Goal: Task Accomplishment & Management: Manage account settings

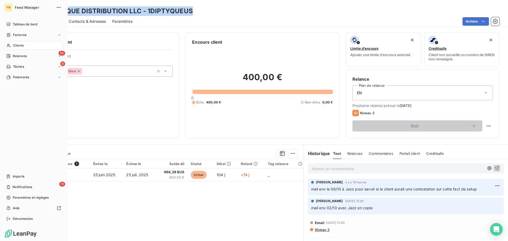
click at [20, 43] on span "Clients" at bounding box center [18, 45] width 11 height 5
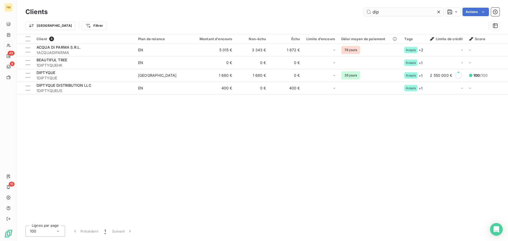
click at [389, 15] on input "dip" at bounding box center [403, 12] width 79 height 8
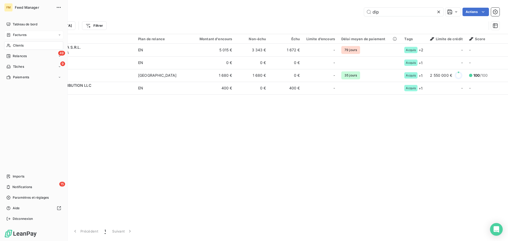
drag, startPoint x: 12, startPoint y: 36, endPoint x: 40, endPoint y: 26, distance: 28.9
click at [13, 35] on div "Factures" at bounding box center [16, 35] width 20 height 5
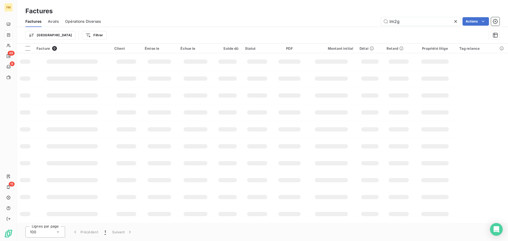
drag, startPoint x: 414, startPoint y: 21, endPoint x: 239, endPoint y: 1, distance: 176.5
click at [262, 4] on div "Factures Factures Avoirs Opérations Diverses lm2g Actions Trier Filtrer" at bounding box center [262, 22] width 491 height 44
type input "FA242961"
click at [417, 22] on input "FA242961" at bounding box center [420, 21] width 79 height 8
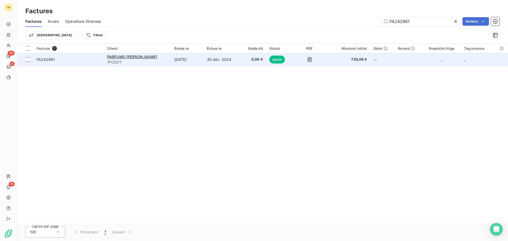
click at [165, 63] on span "1PCDDY" at bounding box center [137, 62] width 61 height 5
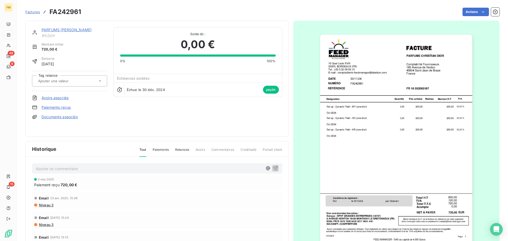
click at [32, 13] on span "Factures" at bounding box center [32, 12] width 15 height 4
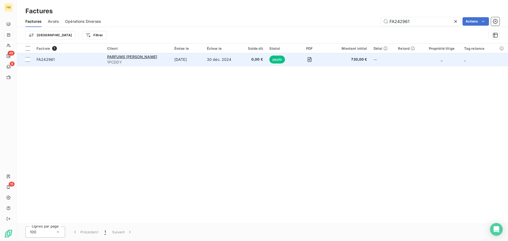
click at [116, 64] on span "1PCDDY" at bounding box center [137, 62] width 61 height 5
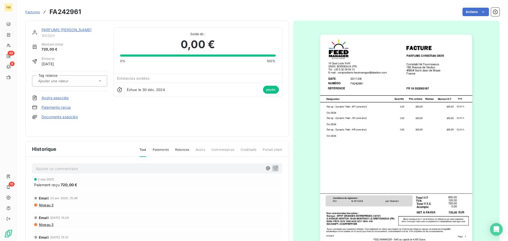
click at [52, 28] on link "PARFUMS [PERSON_NAME]" at bounding box center [67, 30] width 50 height 4
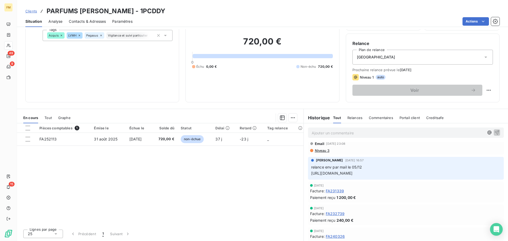
scroll to position [201, 0]
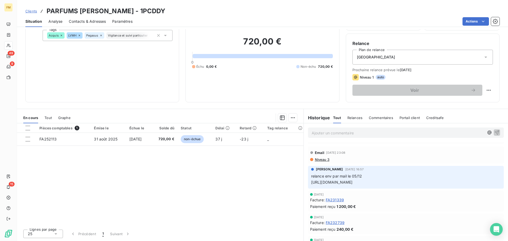
drag, startPoint x: 488, startPoint y: 181, endPoint x: 307, endPoint y: 181, distance: 180.4
click at [308, 181] on div "[PERSON_NAME] [DATE] 16:57 relance env par mail le 05/12 [URL][DOMAIN_NAME]" at bounding box center [406, 177] width 196 height 23
copy span "[URL][DOMAIN_NAME]"
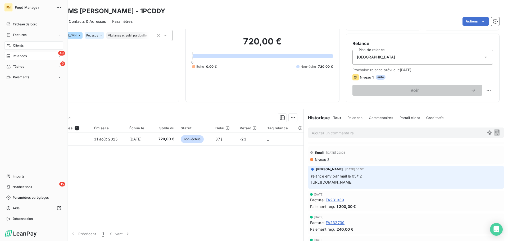
click at [12, 56] on div "Relances" at bounding box center [16, 56] width 20 height 5
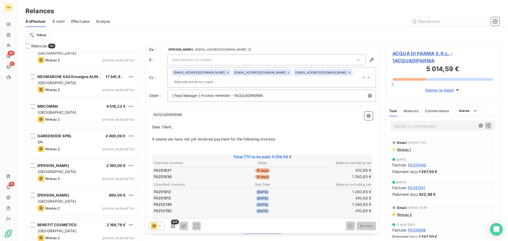
scroll to position [1263, 0]
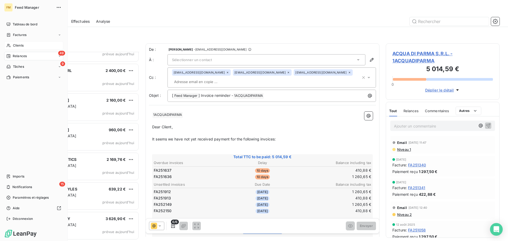
click at [19, 44] on span "Clients" at bounding box center [18, 45] width 11 height 5
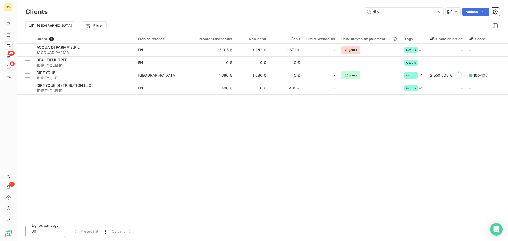
click at [313, 4] on div "Clients dip Actions Trier Filtrer" at bounding box center [262, 17] width 491 height 34
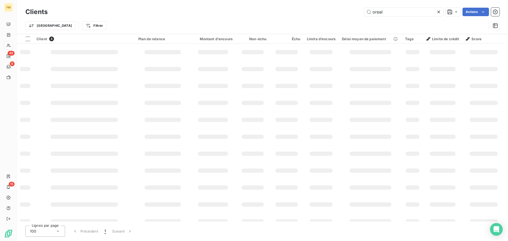
type input "oreal"
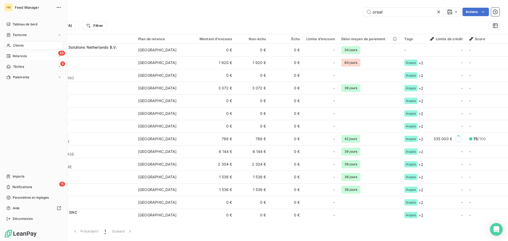
click at [22, 56] on span "Relances" at bounding box center [20, 56] width 14 height 5
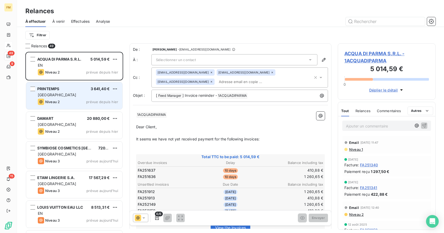
click at [93, 101] on span "prévue depuis hier" at bounding box center [102, 102] width 32 height 4
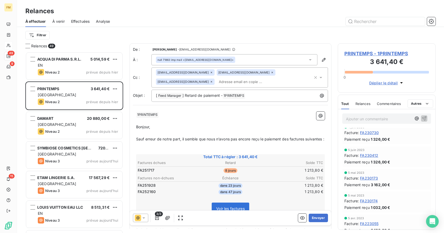
scroll to position [1089, 0]
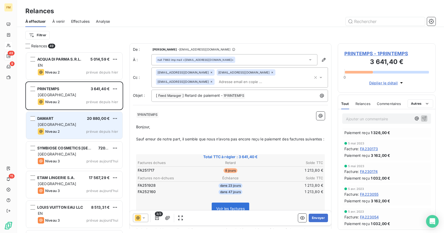
click at [59, 122] on div "[GEOGRAPHIC_DATA]" at bounding box center [78, 124] width 80 height 5
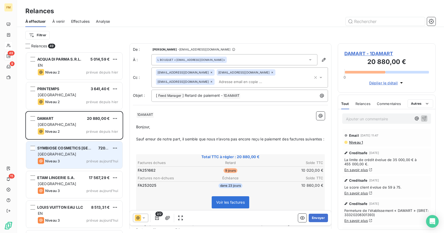
click at [43, 148] on span "SYMBIOSE COSMETICS [GEOGRAPHIC_DATA]" at bounding box center [78, 148] width 83 height 4
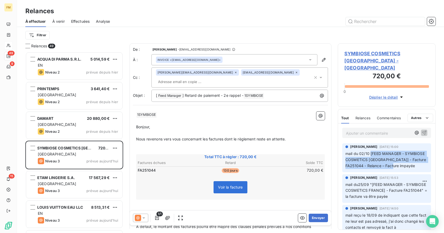
drag, startPoint x: 420, startPoint y: 161, endPoint x: 371, endPoint y: 145, distance: 51.9
click at [371, 151] on p "mail du 02/10 [FEED MANAGER - SYMBIOSE COSMETICS [GEOGRAPHIC_DATA]] - Facture F…" at bounding box center [387, 160] width 83 height 18
copy span "[FEED MANAGER - SYMBIOSE COSMETICS [GEOGRAPHIC_DATA]] - Facture FA251044 - Rela…"
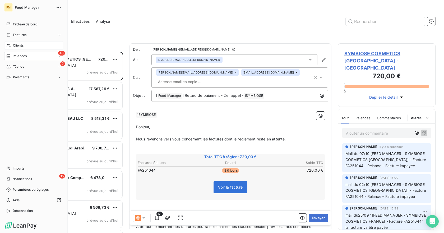
click at [13, 45] on span "Clients" at bounding box center [18, 45] width 11 height 5
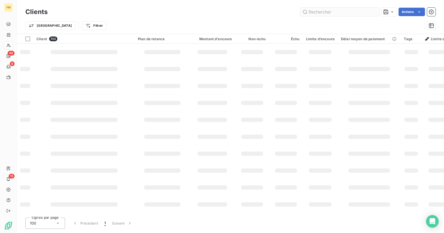
click at [322, 14] on input "text" at bounding box center [339, 12] width 79 height 8
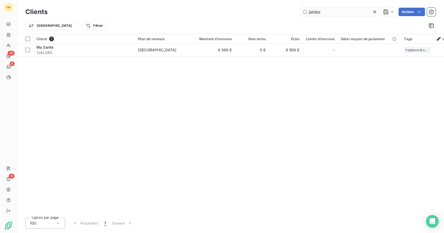
type input "jaldes"
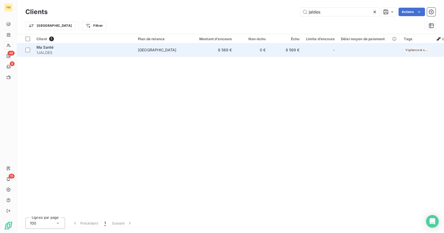
click at [56, 51] on span "1JALDES" at bounding box center [84, 52] width 95 height 5
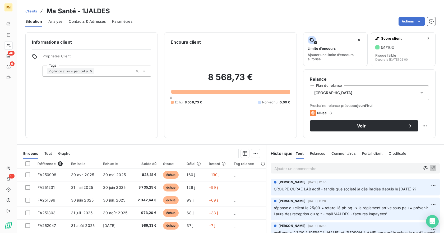
click at [285, 167] on p "Ajouter un commentaire ﻿" at bounding box center [348, 168] width 146 height 7
click at [425, 186] on html "FM 46 9 15 Clients Ma Santé - 1JALDES Situation Analyse Contacts & Adresses Par…" at bounding box center [222, 116] width 444 height 233
drag, startPoint x: 405, startPoint y: 198, endPoint x: 368, endPoint y: 194, distance: 37.2
click at [405, 198] on div "Editer" at bounding box center [413, 197] width 30 height 8
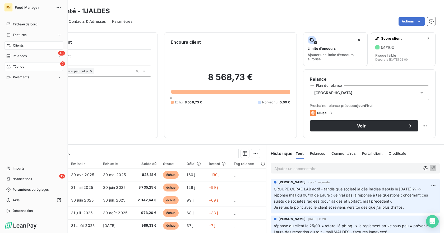
click at [20, 66] on span "Tâches" at bounding box center [18, 66] width 11 height 5
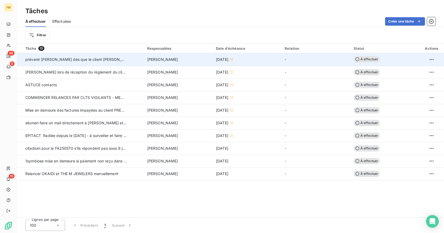
click at [93, 61] on span "prévenir Laure dès que le client jaldès à payé" at bounding box center [86, 59] width 122 height 4
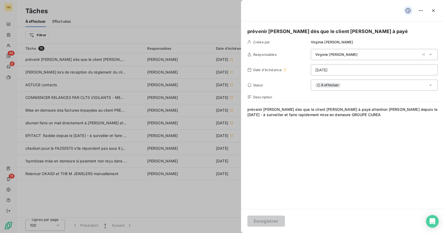
click at [47, 75] on div at bounding box center [222, 116] width 444 height 233
click at [54, 70] on div at bounding box center [222, 116] width 444 height 233
click at [106, 80] on div at bounding box center [222, 116] width 444 height 233
click at [435, 9] on icon "button" at bounding box center [433, 10] width 5 height 5
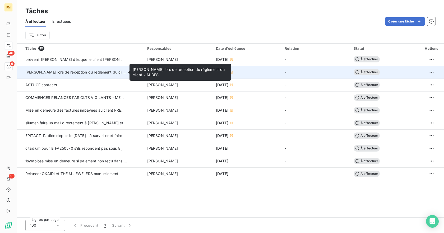
click at [118, 74] on span "Prévenir Laure lors de réception du règlement du client JALDES" at bounding box center [84, 72] width 119 height 4
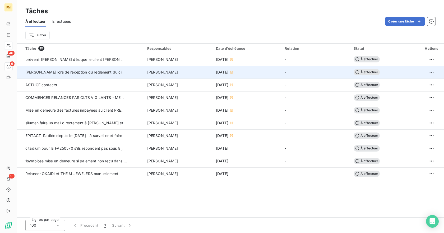
type input "01/10/2025"
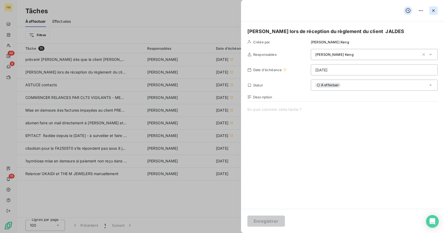
click at [433, 9] on icon "button" at bounding box center [433, 10] width 5 height 5
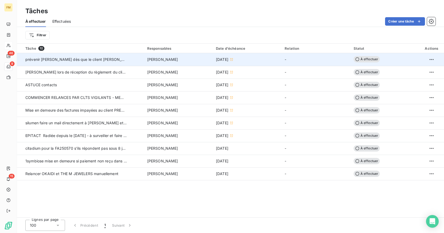
click at [288, 57] on td "-" at bounding box center [316, 59] width 69 height 13
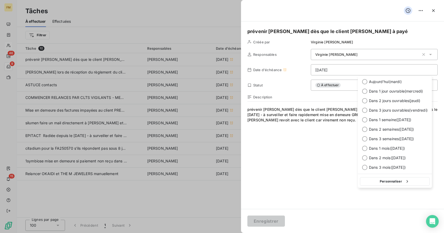
click at [340, 70] on html "FM 46 9 15 Tâches À effectuer Effectuées Créer une tâche Filtrer Tâche 10 Respo…" at bounding box center [222, 116] width 444 height 233
click at [366, 110] on div at bounding box center [364, 110] width 5 height 5
type input "10/10/2025"
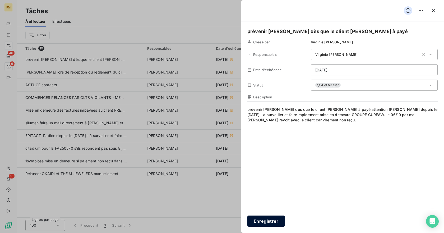
click at [273, 221] on button "Enregistrer" at bounding box center [267, 221] width 38 height 11
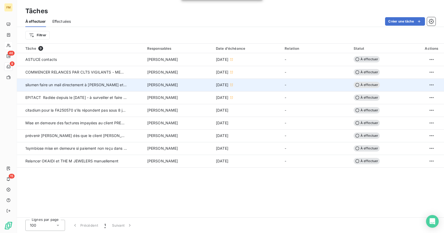
click at [101, 84] on span "silumen faire un mail directement à Claudia et Rassoul pour qu'ils contactent l…" at bounding box center [158, 85] width 266 height 4
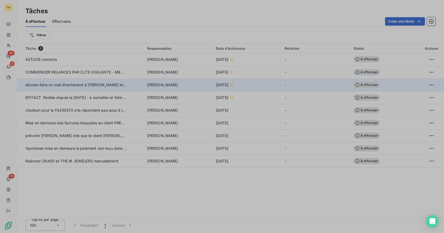
type input "06/10/2025"
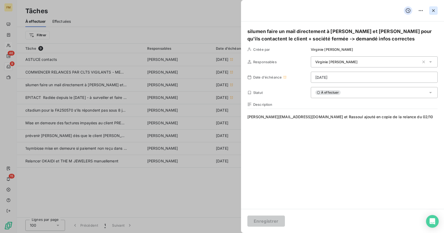
click at [434, 11] on icon "button" at bounding box center [433, 10] width 5 height 5
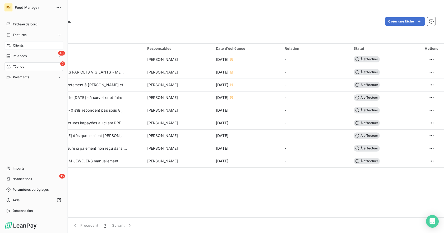
click at [22, 48] on div "Clients" at bounding box center [33, 45] width 59 height 8
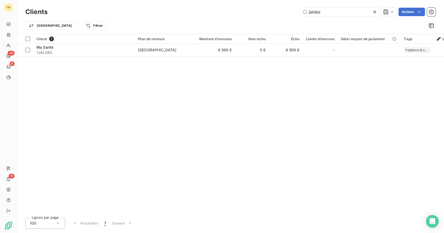
drag, startPoint x: 343, startPoint y: 13, endPoint x: 180, endPoint y: -11, distance: 164.4
click at [180, 0] on html "FM 46 9 15 Clients jaldes Actions Trier Filtrer Client 1 Plan de relance Montan…" at bounding box center [222, 116] width 444 height 233
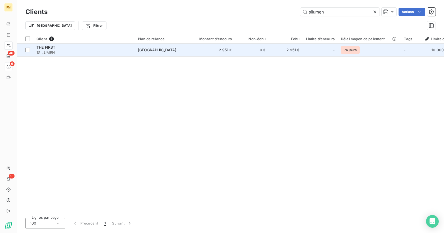
type input "silumen"
click at [139, 49] on div "[GEOGRAPHIC_DATA]" at bounding box center [157, 49] width 39 height 5
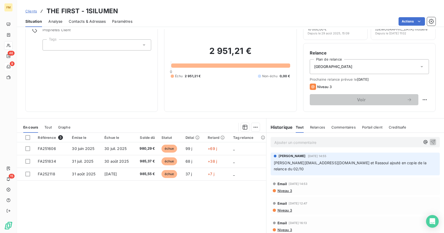
scroll to position [26, 0]
click at [286, 188] on span "Niveau 3" at bounding box center [284, 190] width 15 height 4
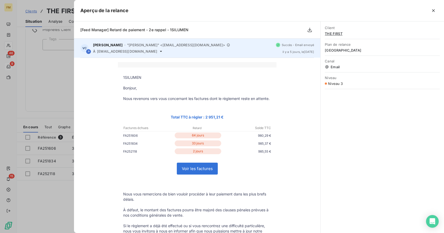
click at [159, 53] on icon at bounding box center [161, 51] width 4 height 4
click at [159, 52] on icon at bounding box center [161, 51] width 4 height 4
click at [159, 51] on icon at bounding box center [161, 51] width 4 height 4
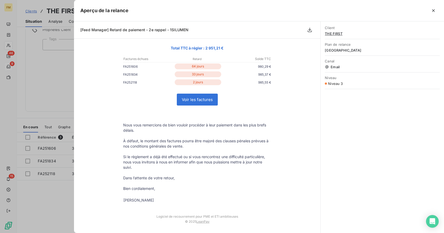
scroll to position [0, 0]
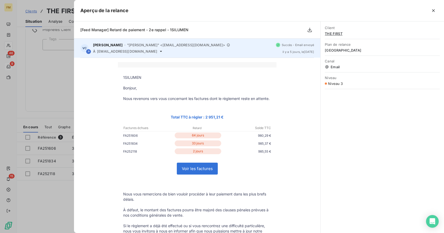
click at [90, 51] on icon at bounding box center [88, 51] width 3 height 3
click at [86, 52] on span at bounding box center [88, 51] width 5 height 5
click at [87, 52] on span at bounding box center [88, 51] width 5 height 5
click at [88, 52] on icon at bounding box center [88, 51] width 3 height 3
click at [90, 53] on span at bounding box center [88, 51] width 5 height 5
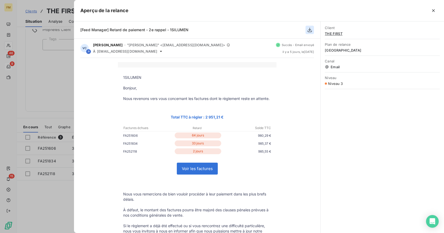
click at [310, 31] on icon "button" at bounding box center [309, 29] width 5 height 5
drag, startPoint x: 433, startPoint y: 11, endPoint x: 332, endPoint y: 25, distance: 101.6
click at [433, 11] on icon "button" at bounding box center [433, 10] width 3 height 3
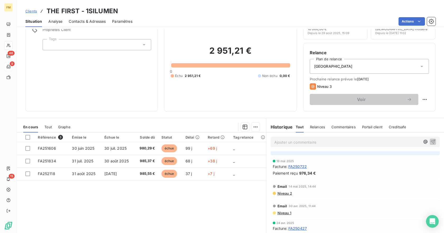
scroll to position [264, 0]
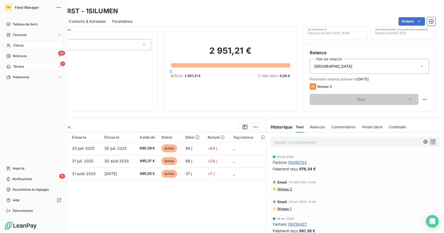
click at [11, 44] on icon at bounding box center [8, 45] width 4 height 4
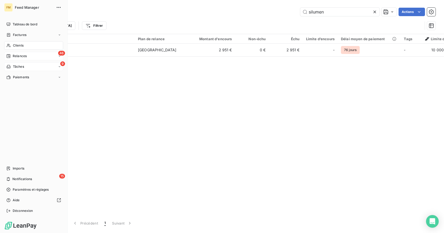
click at [12, 55] on div "Relances" at bounding box center [16, 56] width 20 height 5
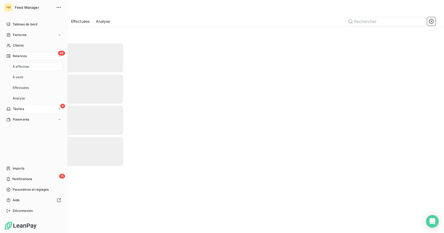
click at [21, 66] on span "À effectuer" at bounding box center [21, 66] width 17 height 5
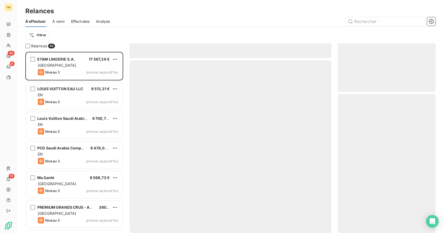
scroll to position [177, 94]
